Goal: Transaction & Acquisition: Obtain resource

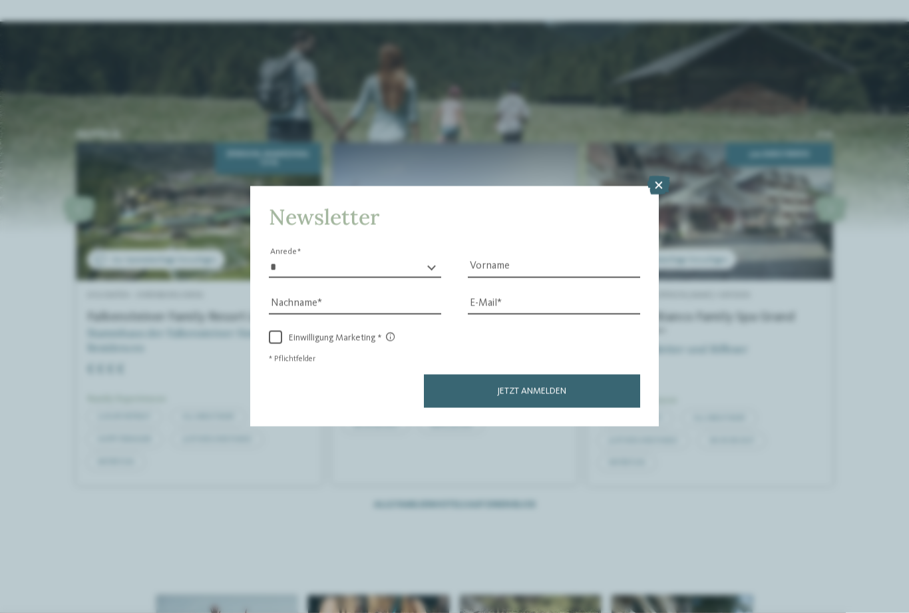
scroll to position [1646, 0]
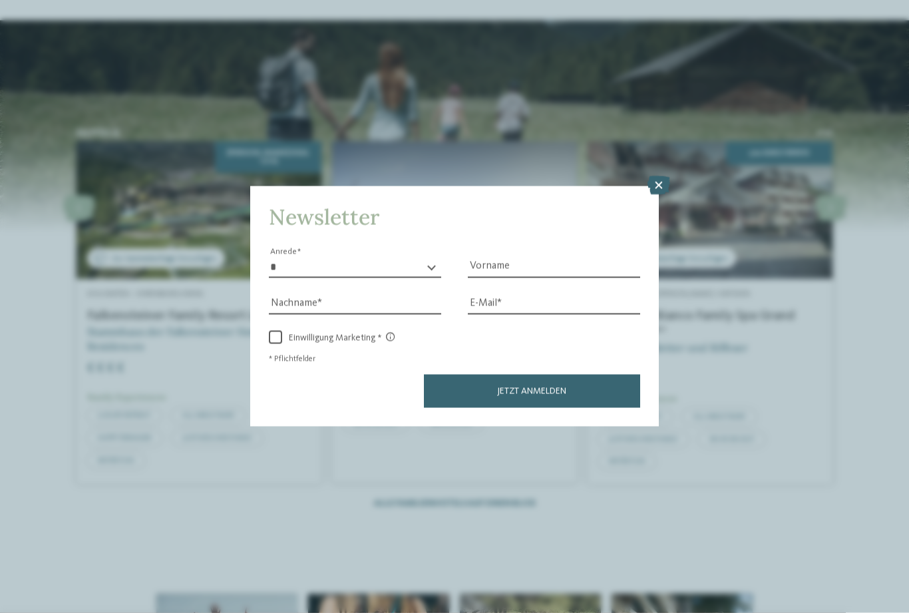
click at [655, 176] on icon at bounding box center [658, 185] width 23 height 19
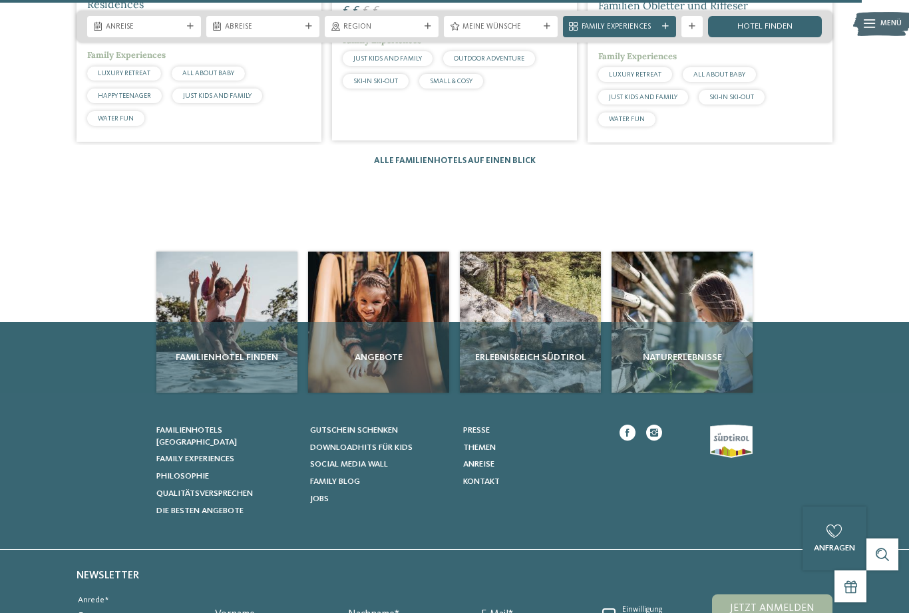
scroll to position [1990, 0]
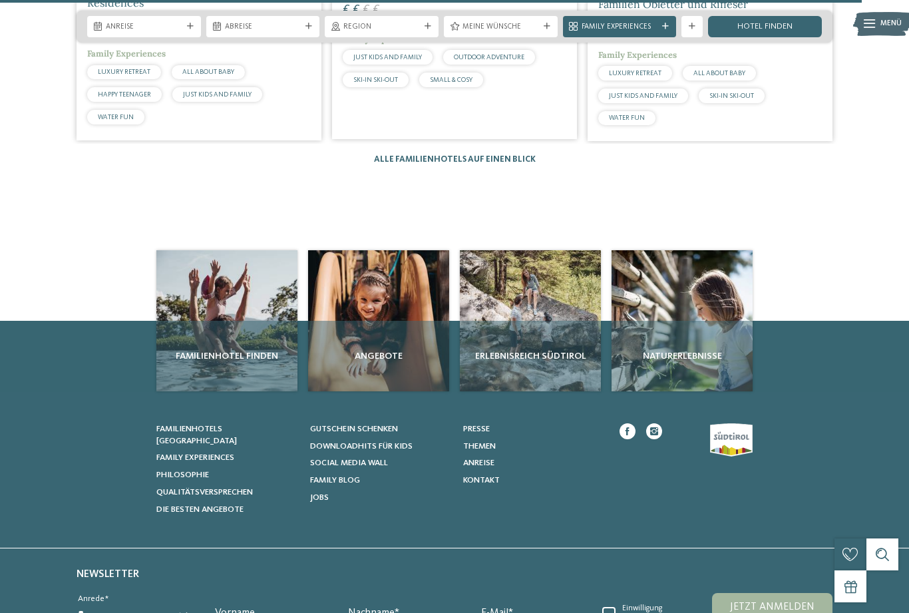
click at [413, 363] on div "Angebote" at bounding box center [378, 356] width 141 height 71
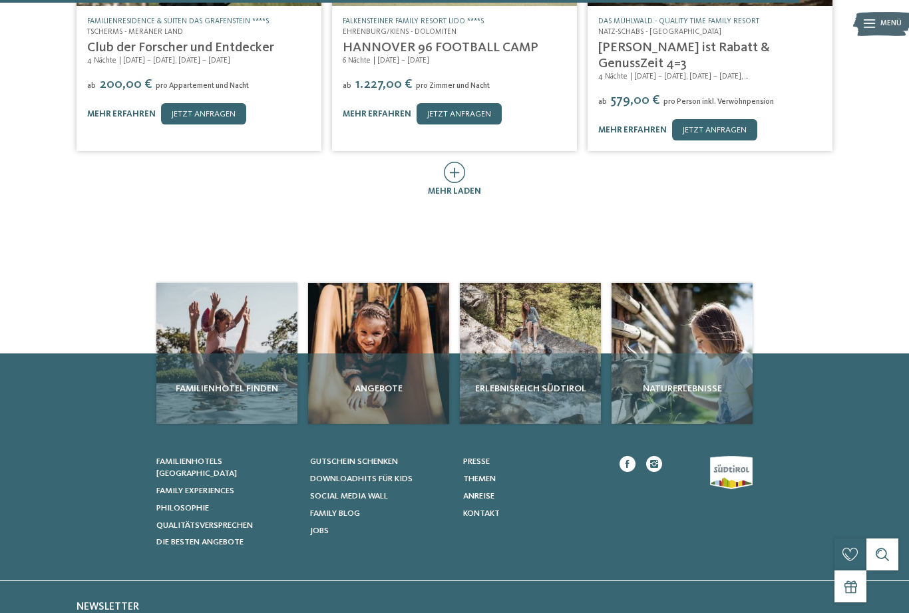
scroll to position [494, 0]
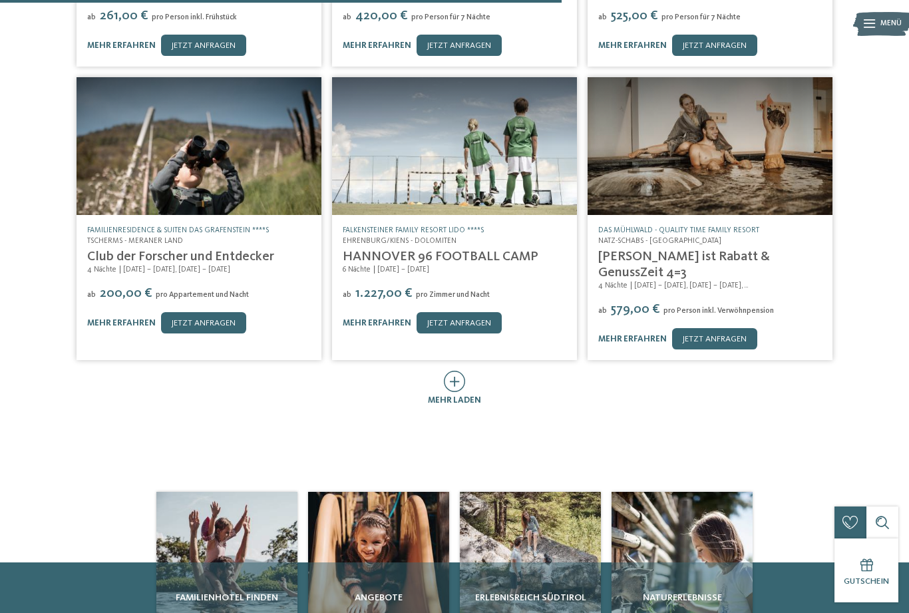
click at [457, 396] on span "mehr laden" at bounding box center [454, 400] width 53 height 9
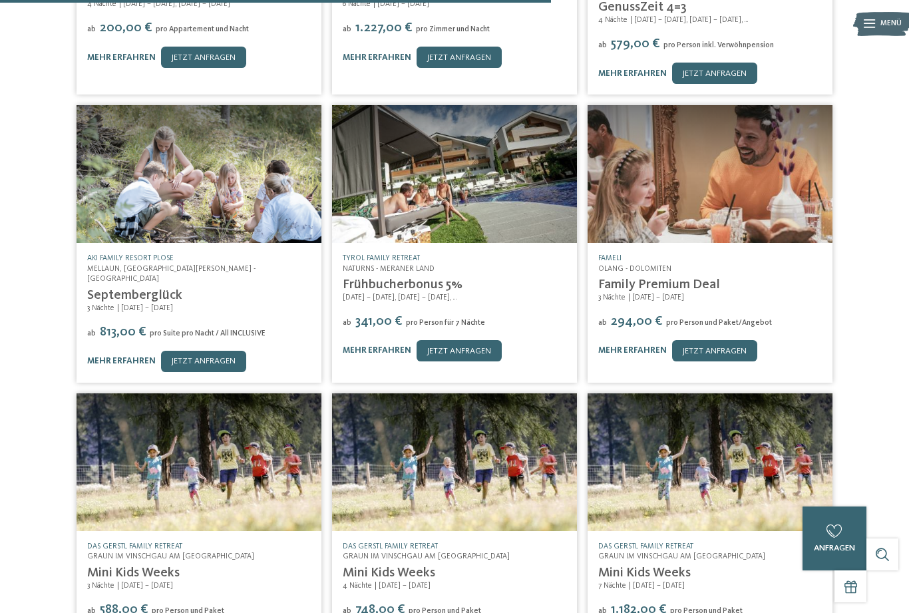
scroll to position [1065, 0]
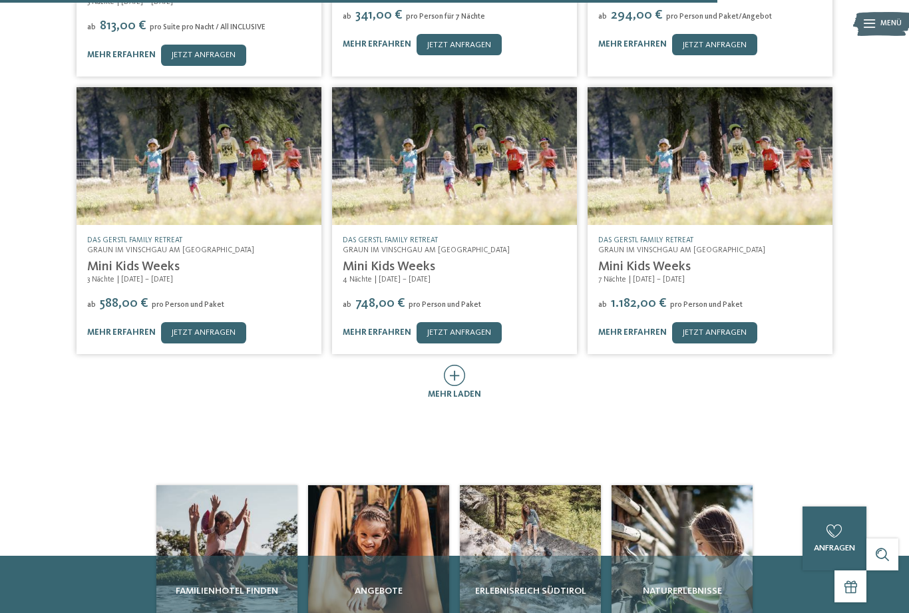
click at [458, 365] on icon at bounding box center [455, 375] width 22 height 21
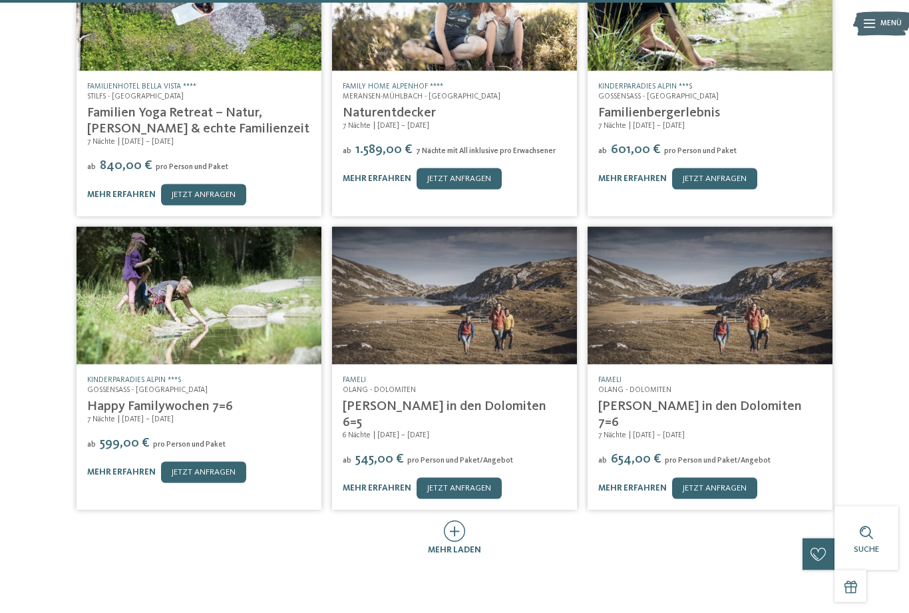
scroll to position [1551, 0]
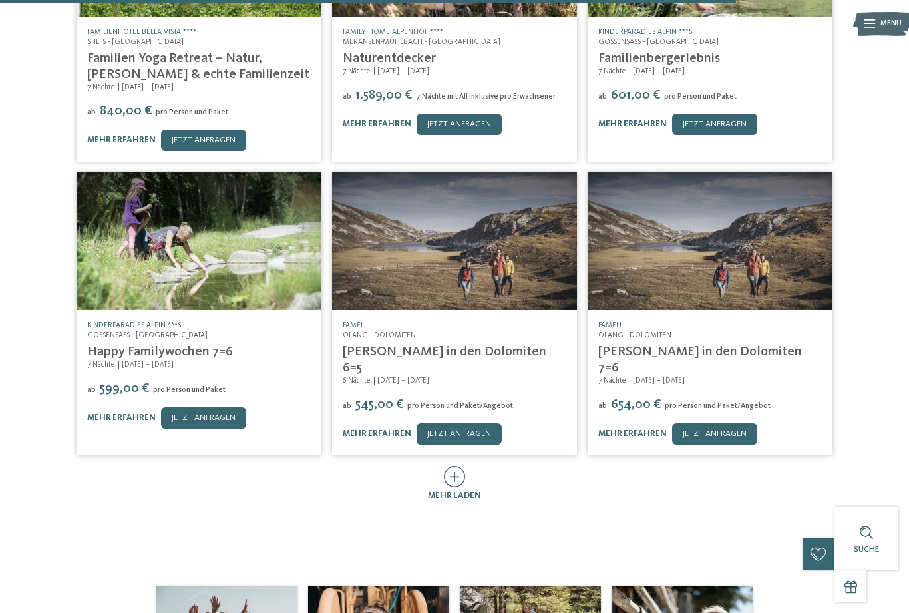
click at [455, 466] on icon at bounding box center [455, 476] width 22 height 21
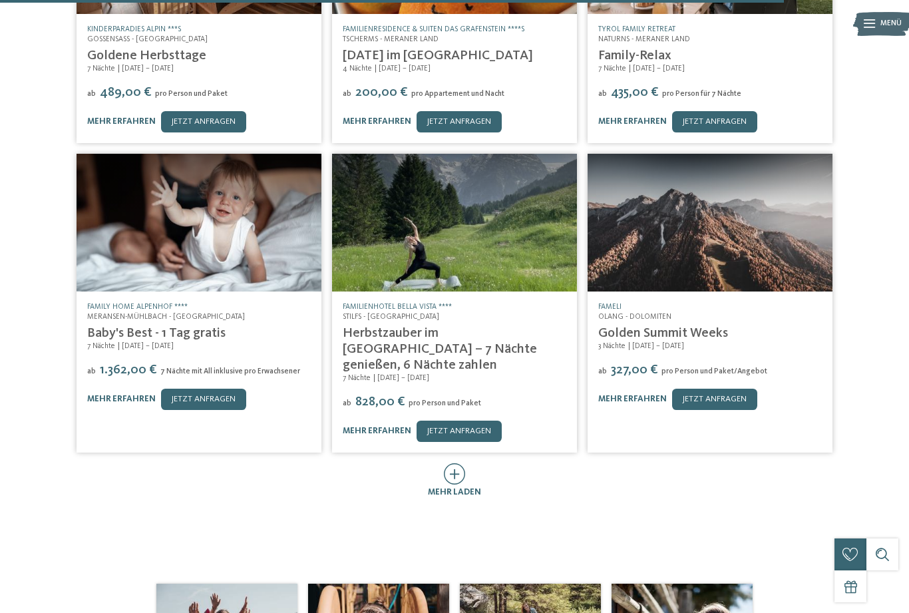
scroll to position [2141, 0]
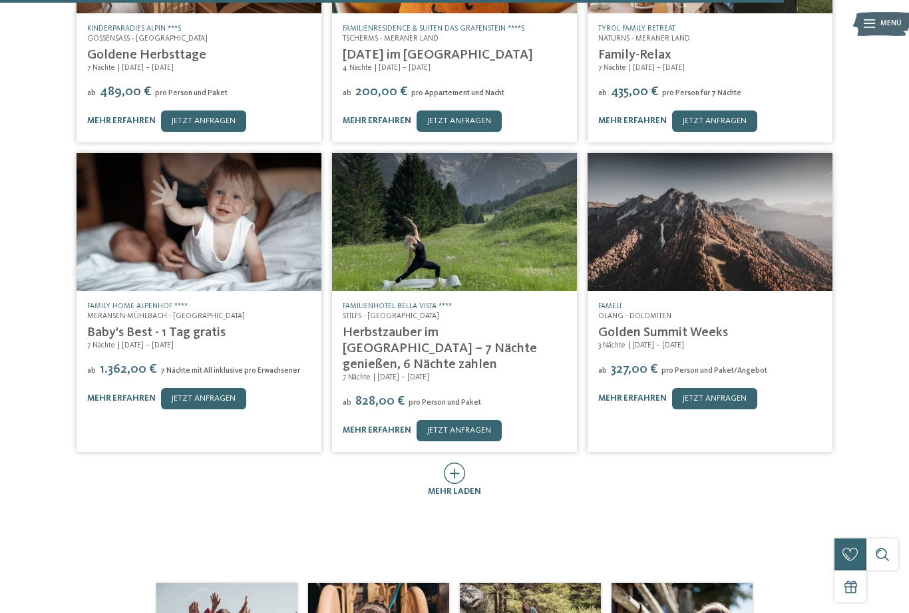
click at [451, 462] on icon at bounding box center [455, 472] width 22 height 21
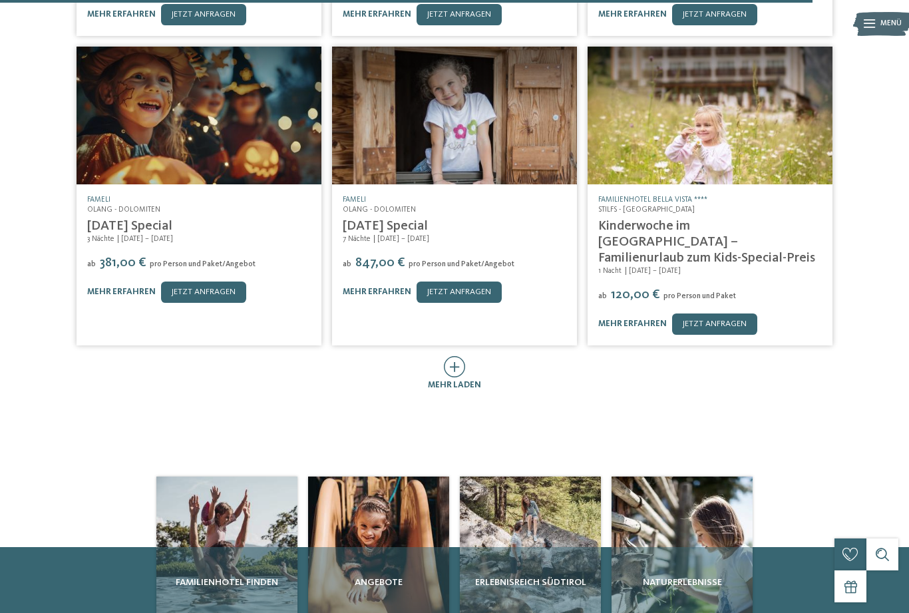
scroll to position [2838, 0]
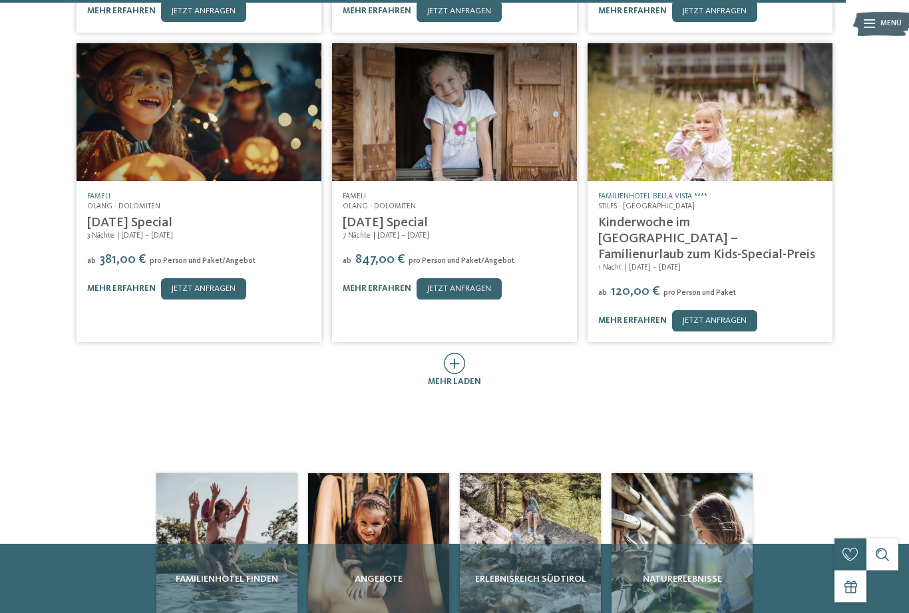
click at [461, 353] on icon at bounding box center [455, 363] width 22 height 21
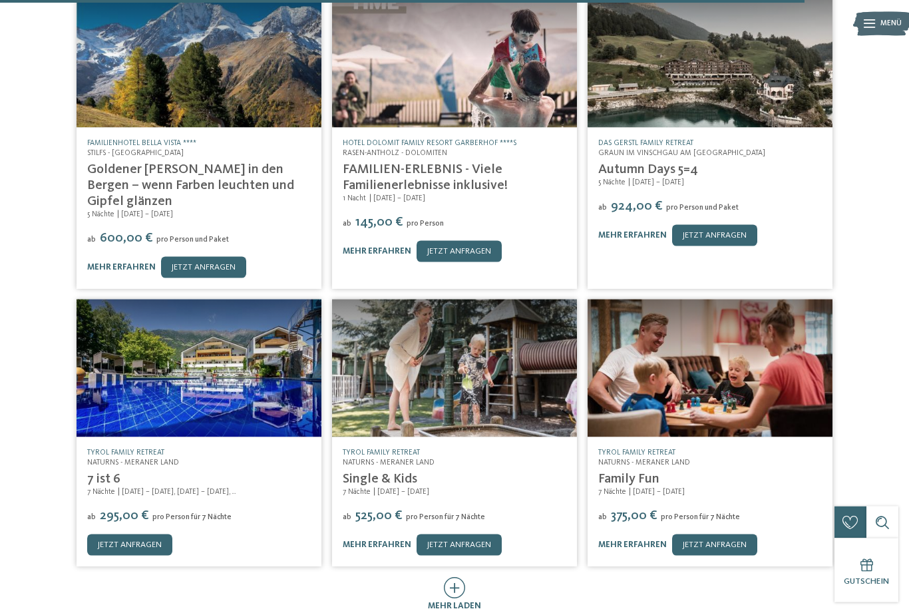
scroll to position [3202, 0]
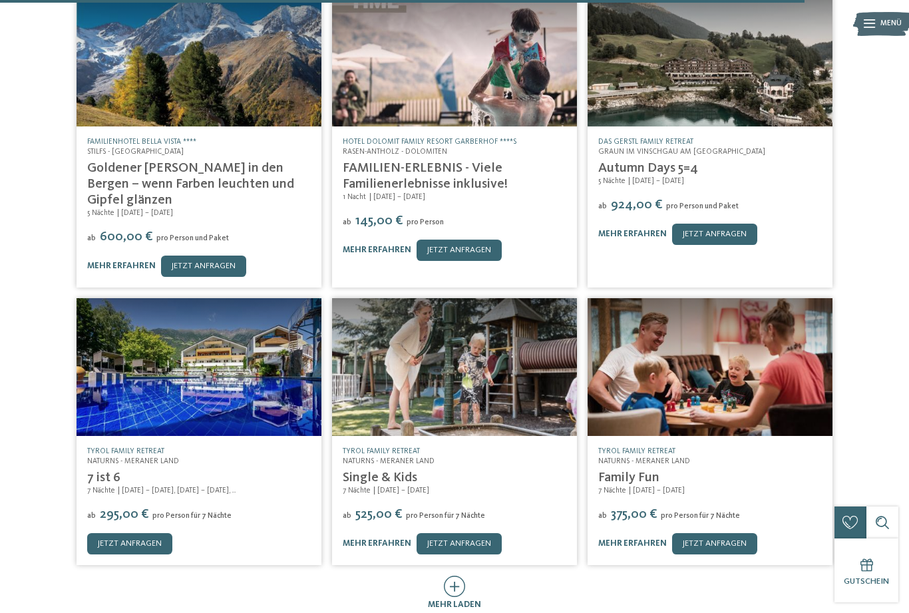
click at [462, 576] on icon at bounding box center [455, 586] width 22 height 21
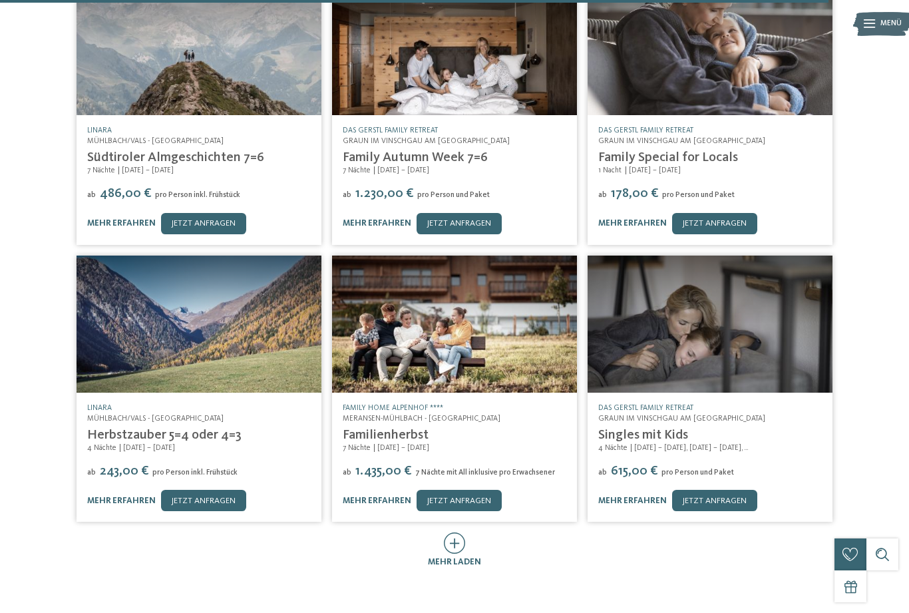
scroll to position [3800, 0]
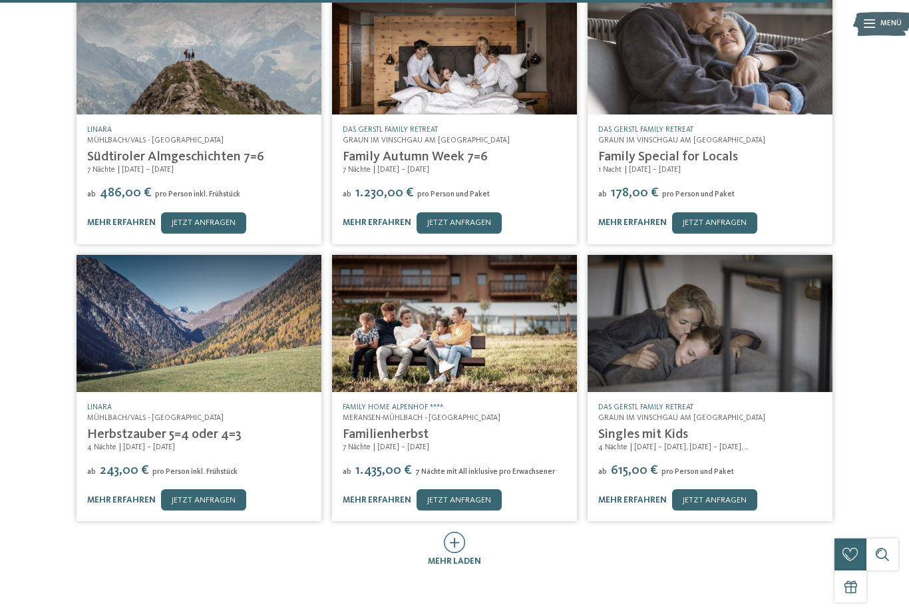
click at [459, 532] on icon at bounding box center [455, 542] width 22 height 21
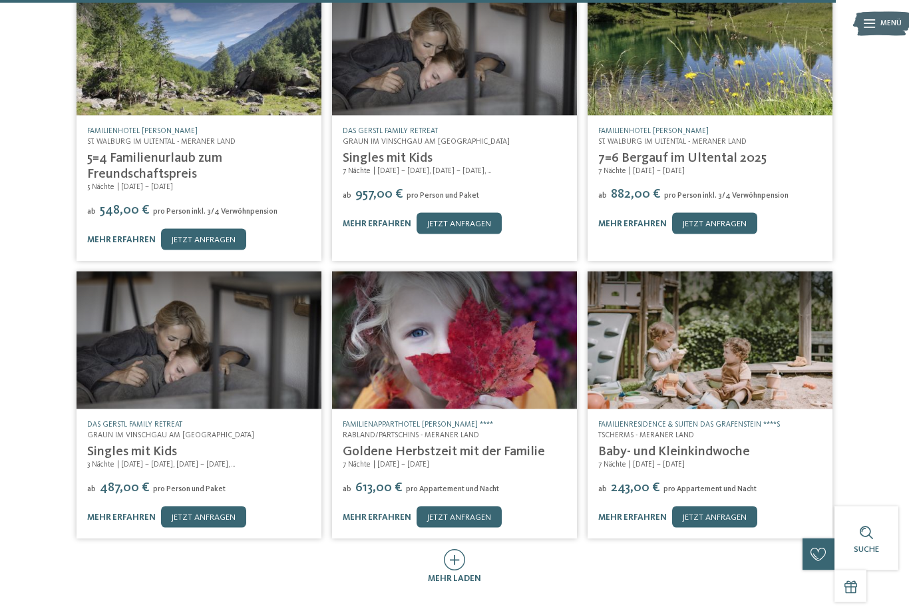
scroll to position [4357, 0]
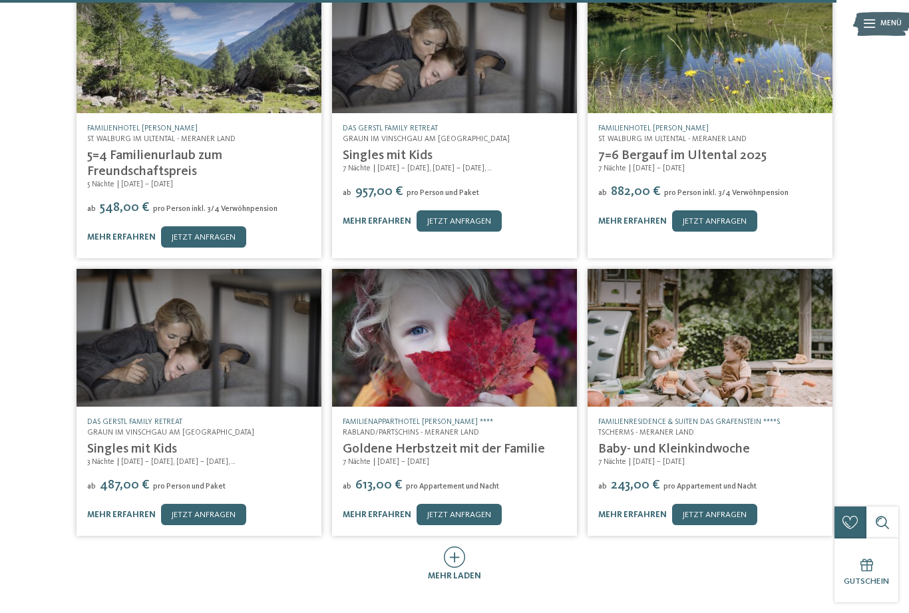
click at [462, 546] on div "mehr laden" at bounding box center [454, 564] width 53 height 36
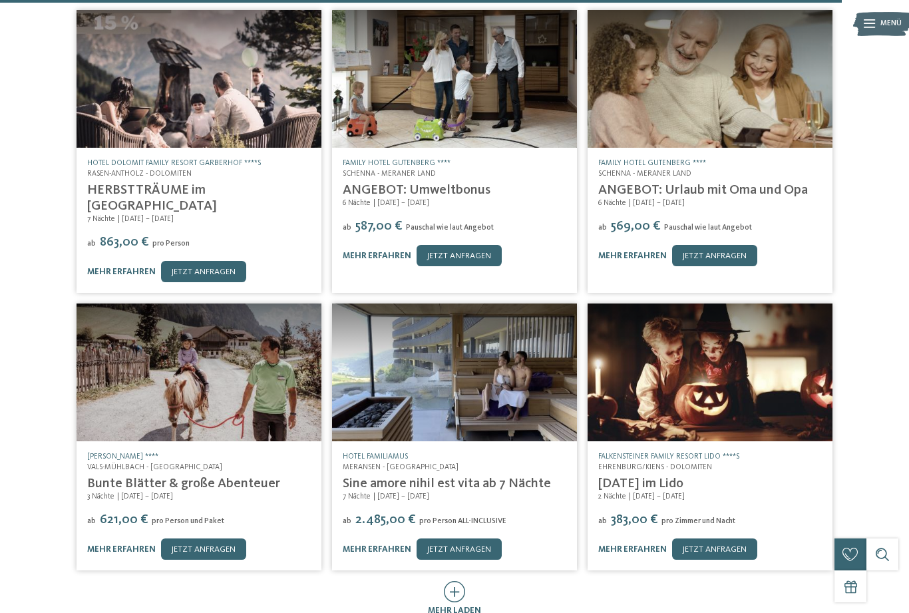
scroll to position [4894, 0]
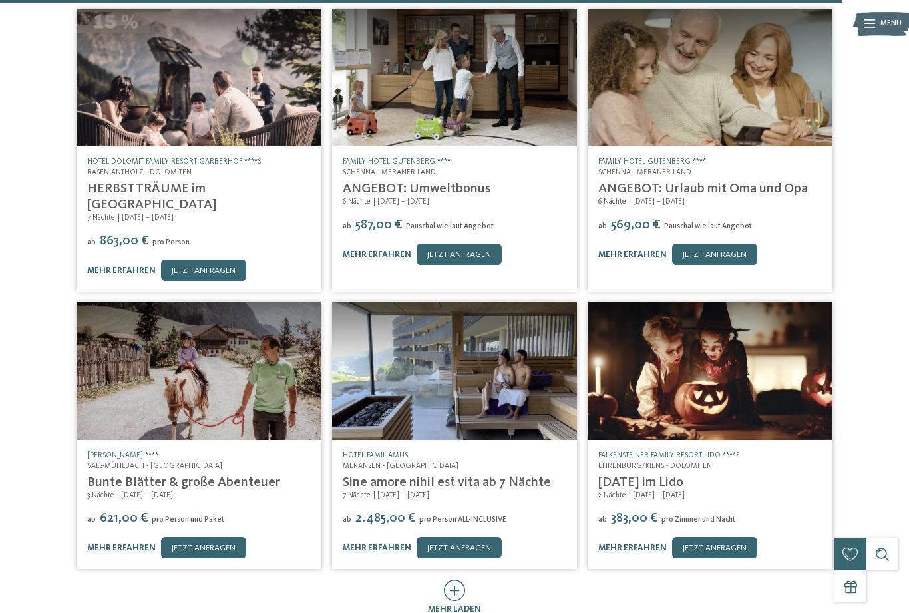
click at [456, 580] on icon at bounding box center [455, 590] width 22 height 21
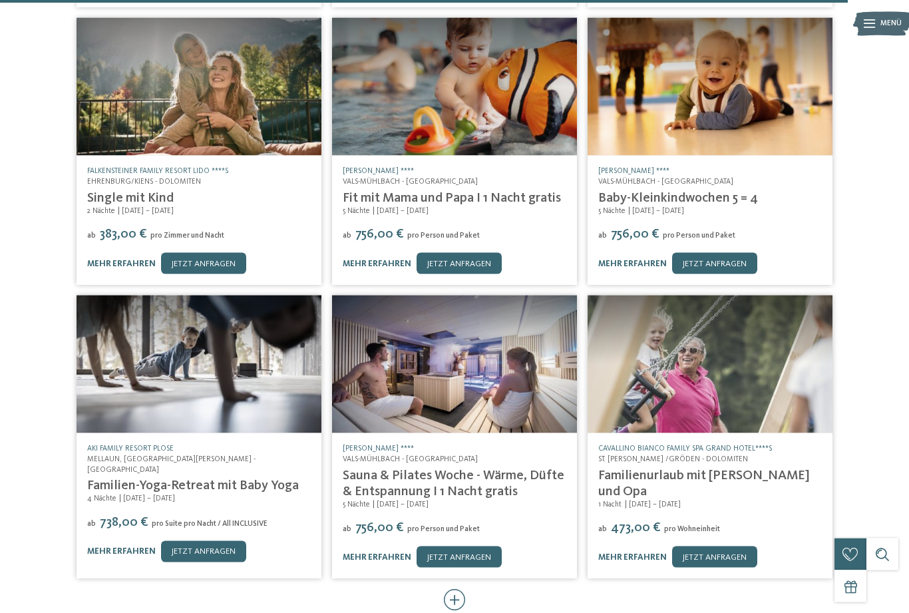
scroll to position [5457, 0]
click at [466, 588] on div "mehr laden" at bounding box center [454, 606] width 53 height 36
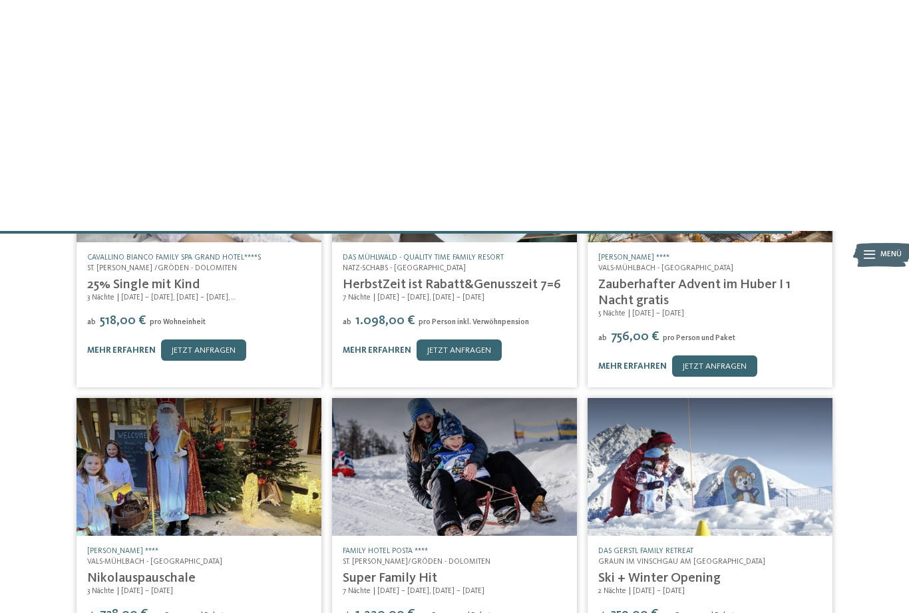
scroll to position [5505, 0]
